Goal: Transaction & Acquisition: Purchase product/service

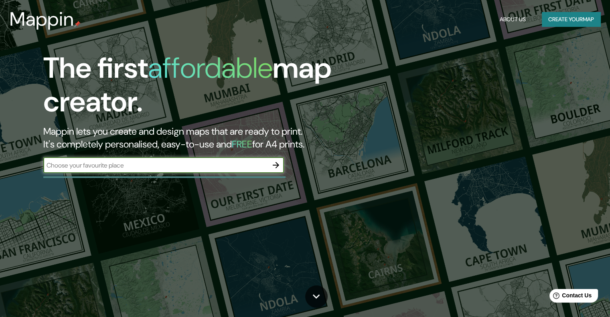
click at [139, 163] on input "text" at bounding box center [155, 165] width 224 height 9
type input "p"
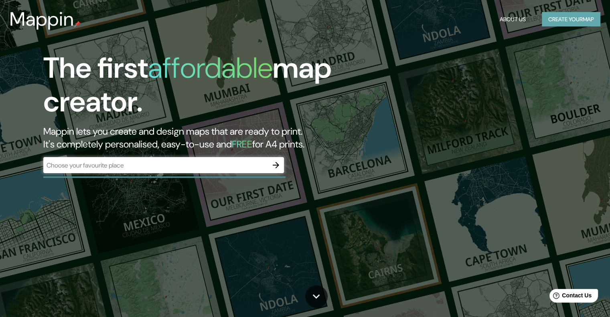
click at [559, 20] on button "Create your map" at bounding box center [570, 19] width 59 height 15
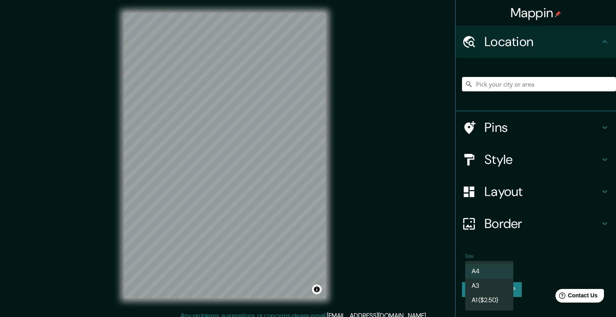
click at [499, 265] on body "Mappin Location Pins Style Layout Border Choose a border. Hint : you can make l…" at bounding box center [308, 158] width 616 height 317
click at [481, 283] on li "A3" at bounding box center [489, 286] width 48 height 14
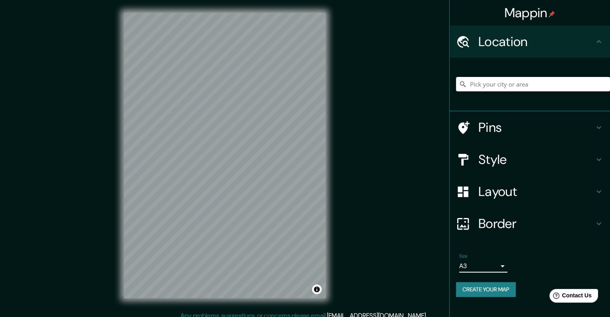
click at [507, 267] on div "Size A3 a4" at bounding box center [529, 263] width 147 height 26
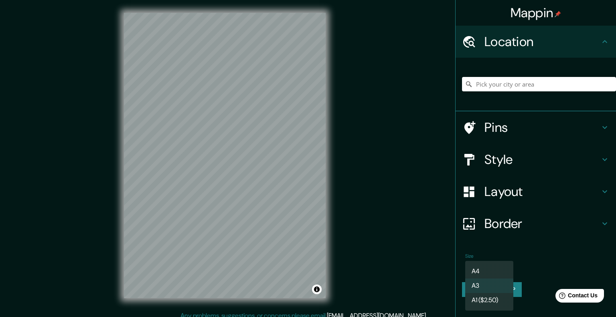
click at [502, 266] on body "Mappin Location Pins Style Layout Border Choose a border. Hint : you can make l…" at bounding box center [308, 158] width 616 height 317
click at [478, 272] on li "A4" at bounding box center [489, 271] width 48 height 14
type input "single"
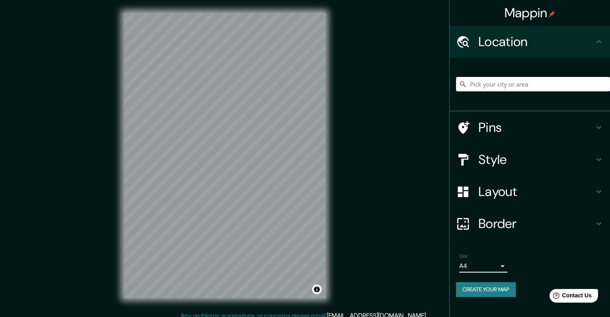
click at [480, 194] on h4 "Layout" at bounding box center [535, 192] width 115 height 16
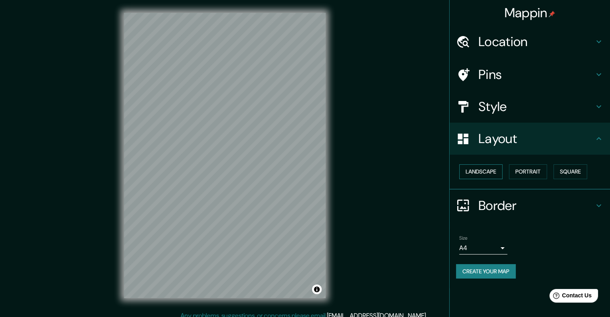
click at [502, 170] on button "Landscape" at bounding box center [480, 171] width 43 height 15
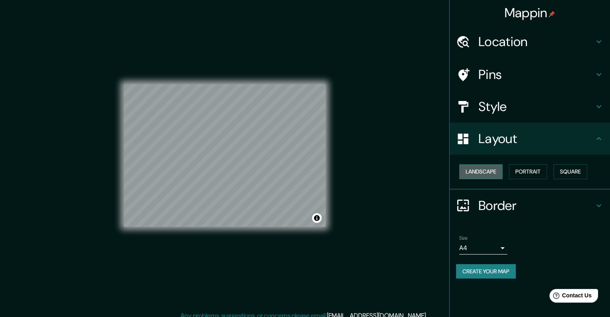
click at [502, 170] on button "Landscape" at bounding box center [480, 171] width 43 height 15
click at [515, 169] on button "Portrait" at bounding box center [528, 171] width 38 height 15
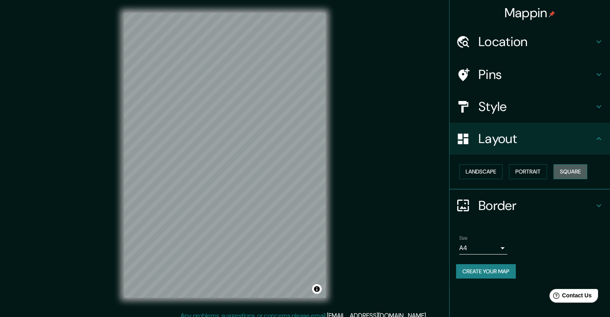
click at [563, 174] on button "Square" at bounding box center [570, 171] width 34 height 15
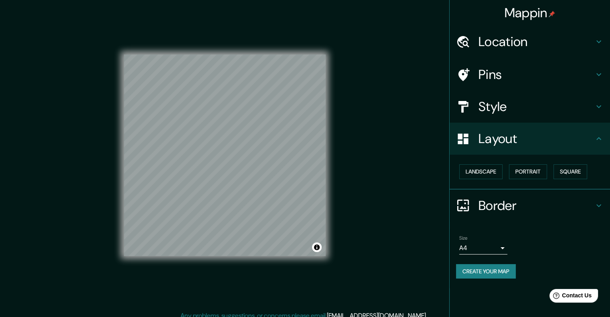
click at [491, 102] on h4 "Style" at bounding box center [535, 107] width 115 height 16
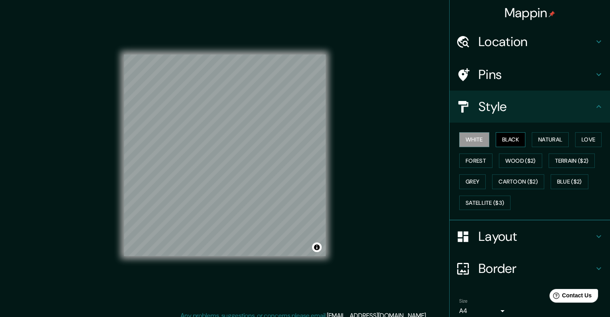
click at [501, 140] on button "Black" at bounding box center [510, 139] width 30 height 15
click at [554, 144] on button "Natural" at bounding box center [549, 139] width 37 height 15
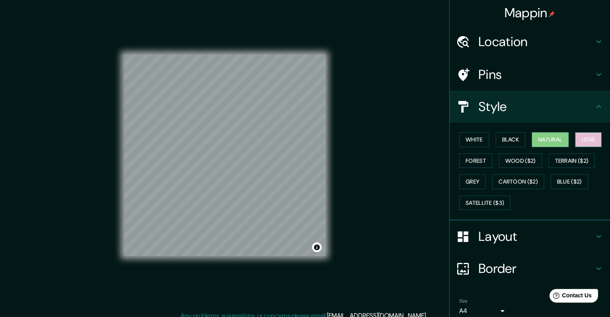
click at [580, 139] on button "Love" at bounding box center [588, 139] width 26 height 15
click at [456, 163] on div "White Black Natural Love Forest Wood ($2) Terrain ($2) Grey Cartoon ($2) Blue (…" at bounding box center [533, 171] width 154 height 84
click at [481, 165] on button "Forest" at bounding box center [475, 160] width 33 height 15
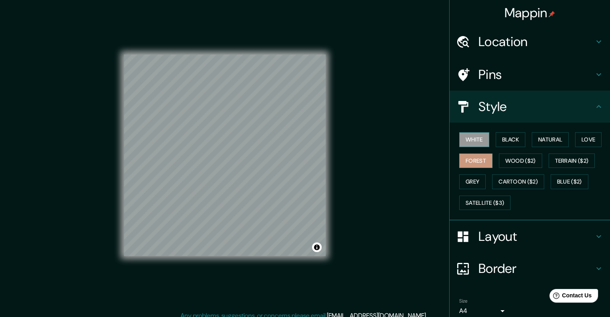
click at [468, 137] on button "White" at bounding box center [474, 139] width 30 height 15
click at [500, 263] on h4 "Border" at bounding box center [535, 268] width 115 height 16
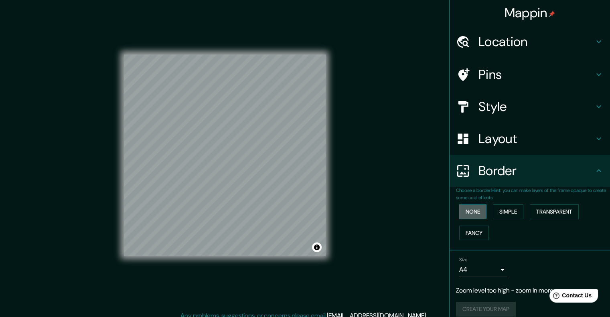
click at [468, 209] on button "None" at bounding box center [472, 211] width 27 height 15
click at [494, 210] on button "Simple" at bounding box center [508, 211] width 30 height 15
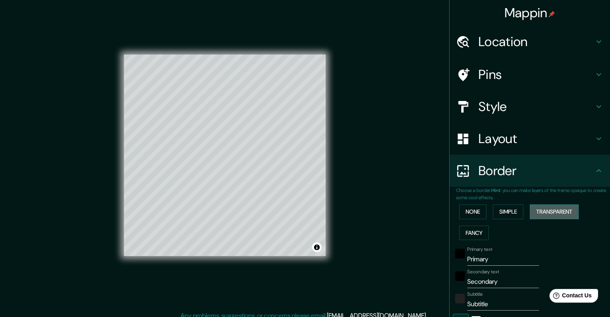
click at [538, 209] on button "Transparent" at bounding box center [553, 211] width 49 height 15
click at [465, 231] on button "Fancy" at bounding box center [474, 233] width 30 height 15
click at [473, 216] on button "None" at bounding box center [472, 211] width 27 height 15
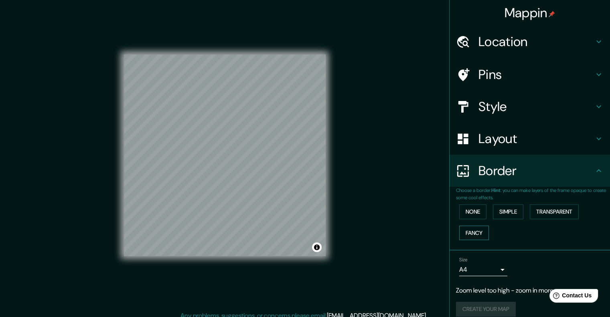
click at [466, 234] on button "Fancy" at bounding box center [474, 233] width 30 height 15
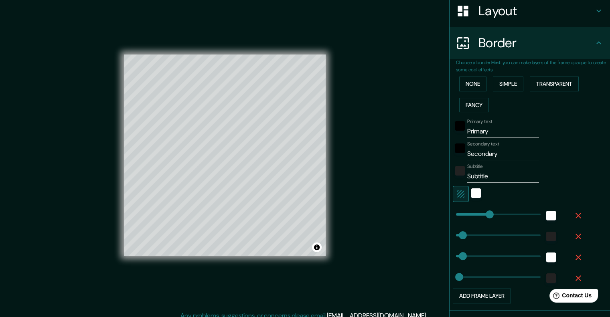
scroll to position [133, 0]
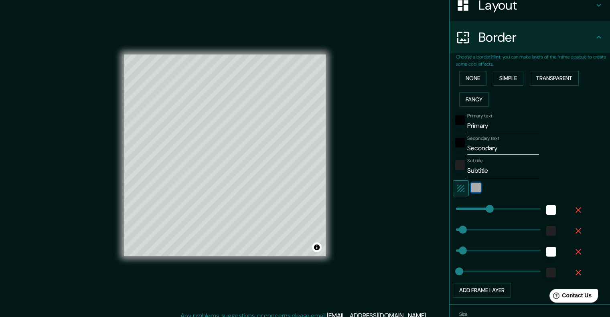
click at [471, 189] on div "white" at bounding box center [476, 188] width 10 height 10
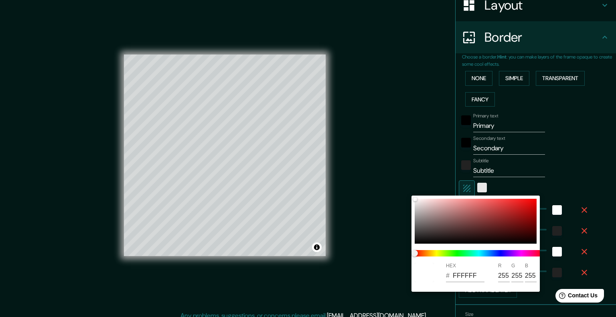
click at [467, 189] on div at bounding box center [308, 158] width 616 height 317
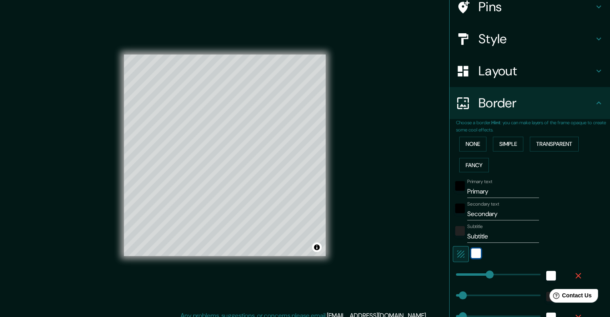
scroll to position [62, 0]
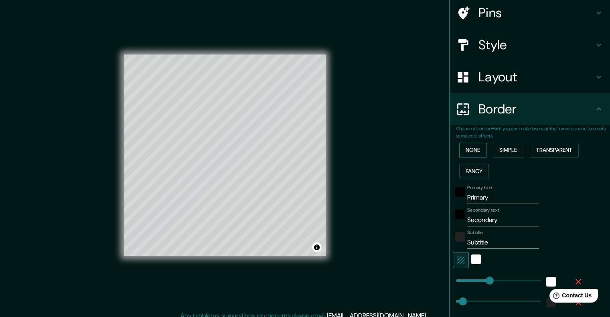
click at [466, 152] on button "None" at bounding box center [472, 150] width 27 height 15
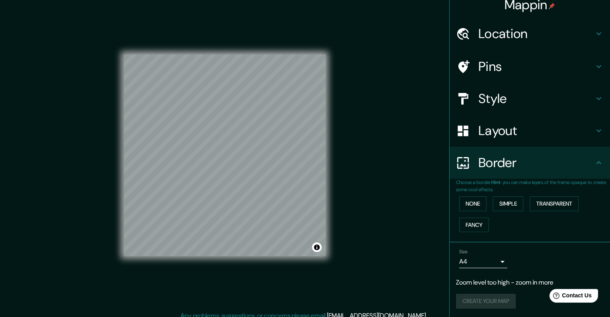
scroll to position [0, 0]
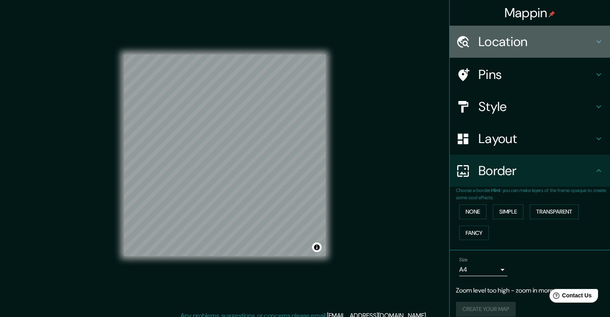
click at [484, 38] on h4 "Location" at bounding box center [535, 42] width 115 height 16
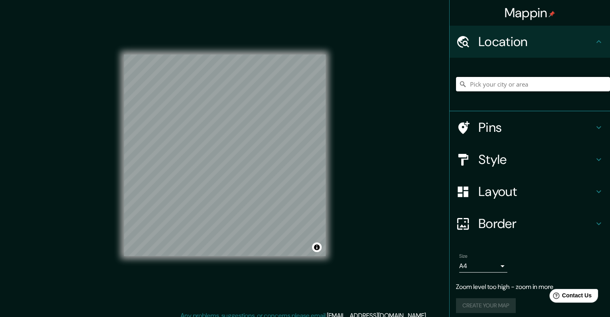
click at [485, 85] on input "Pick your city or area" at bounding box center [533, 84] width 154 height 14
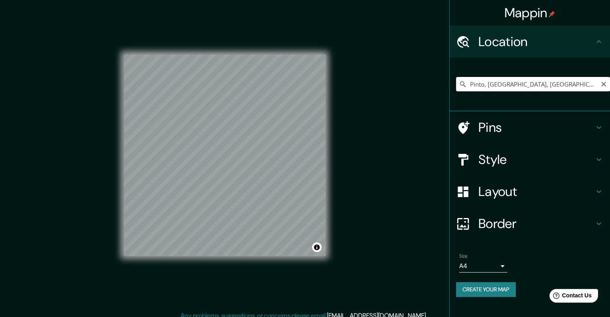
click at [502, 86] on input "Pinto, [GEOGRAPHIC_DATA], [GEOGRAPHIC_DATA]" at bounding box center [533, 84] width 154 height 14
click at [540, 85] on input "Pinto, [GEOGRAPHIC_DATA], [GEOGRAPHIC_DATA]" at bounding box center [533, 84] width 154 height 14
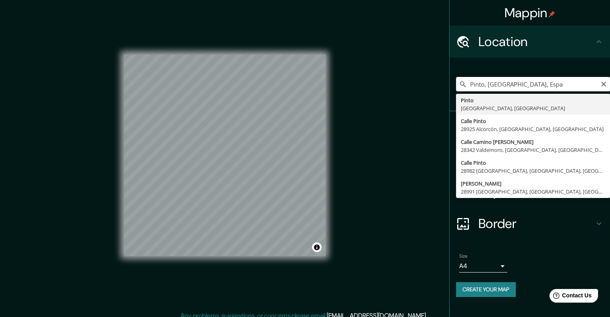
type input "Pinto, [GEOGRAPHIC_DATA], [GEOGRAPHIC_DATA]"
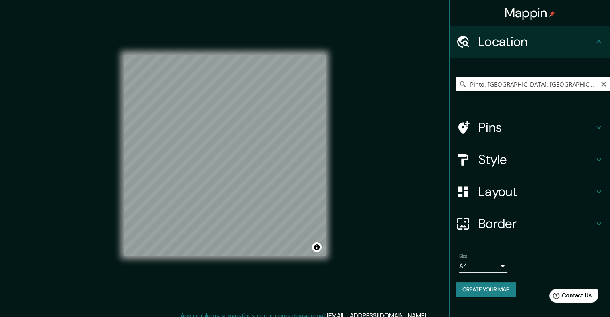
click at [548, 83] on input "Pinto, [GEOGRAPHIC_DATA], [GEOGRAPHIC_DATA]" at bounding box center [533, 84] width 154 height 14
